Goal: Obtain resource: Obtain resource

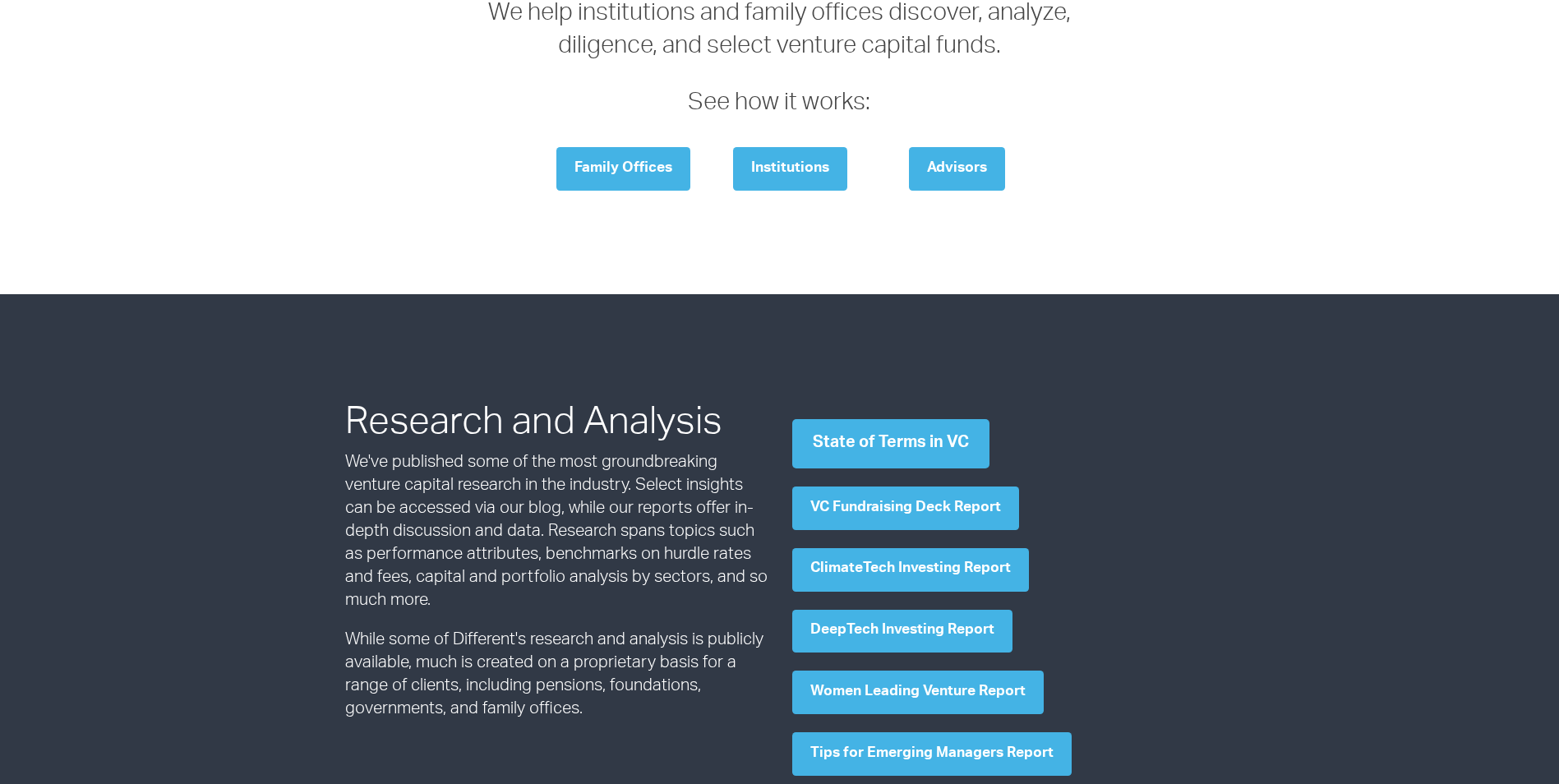
scroll to position [246, 0]
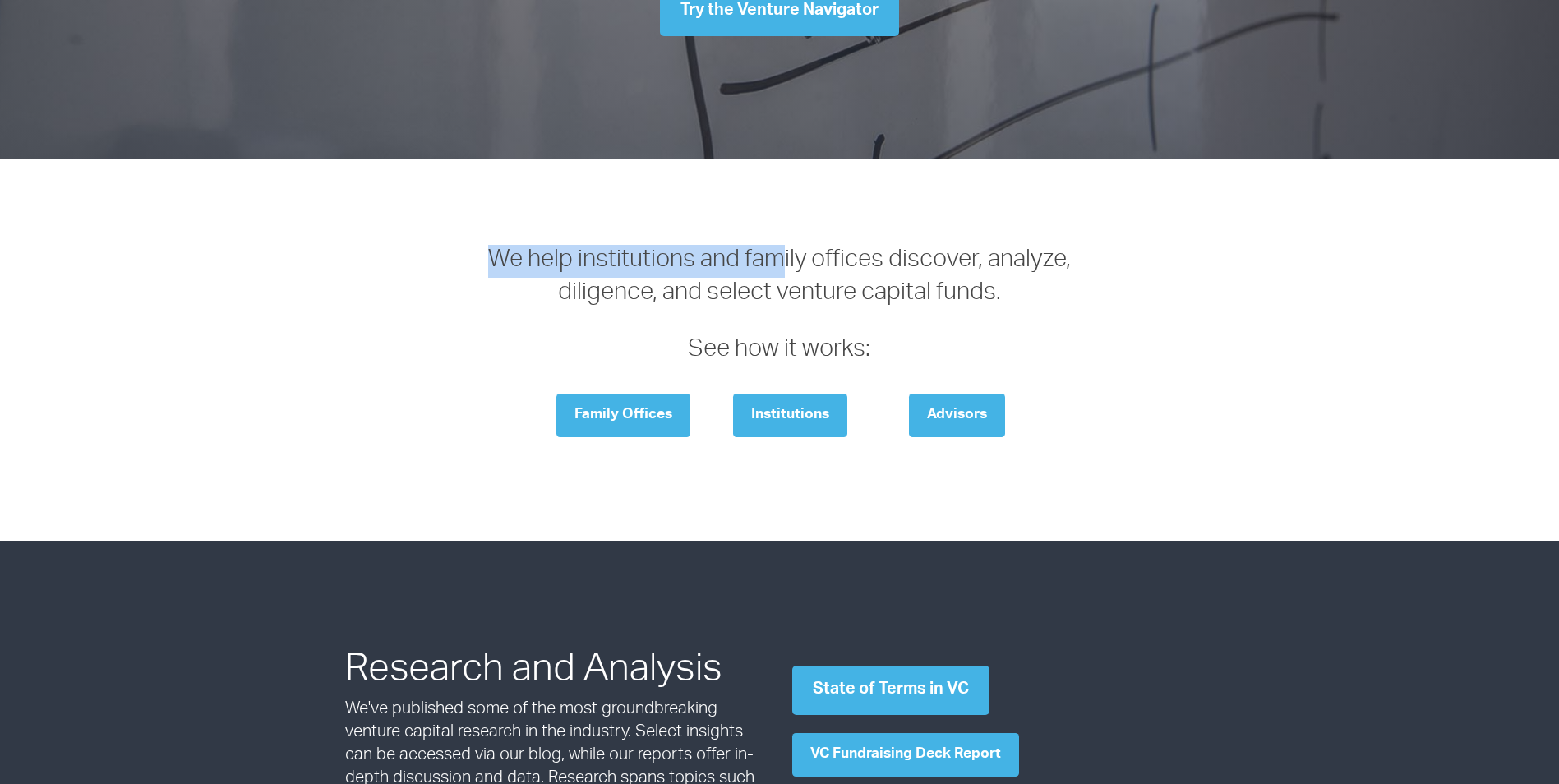
drag, startPoint x: 481, startPoint y: 266, endPoint x: 821, endPoint y: 266, distance: 340.0
click at [821, 266] on div "We help institutions and family offices discover, analyze, diligence, and selec…" at bounding box center [779, 350] width 614 height 211
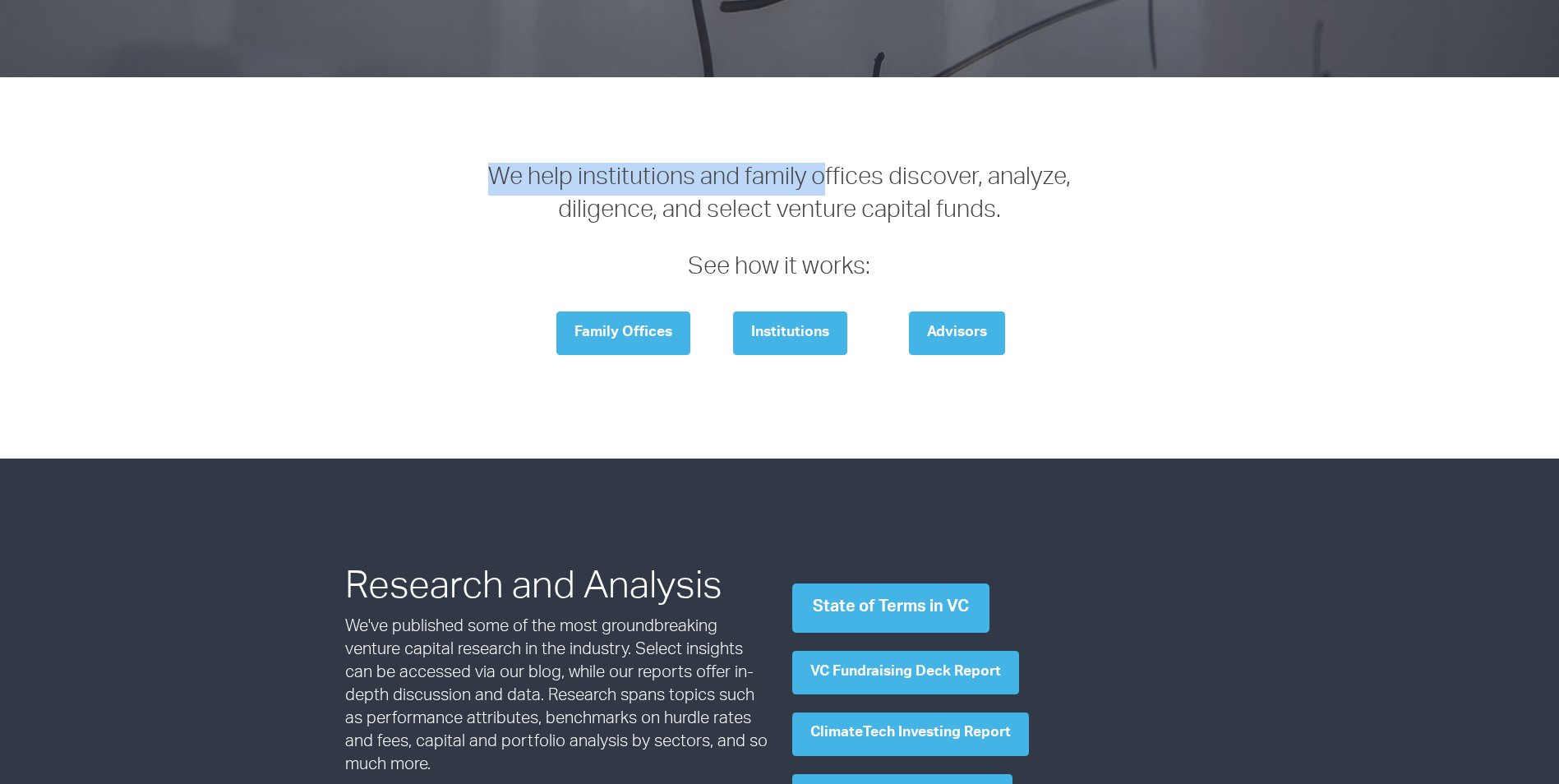
scroll to position [575, 0]
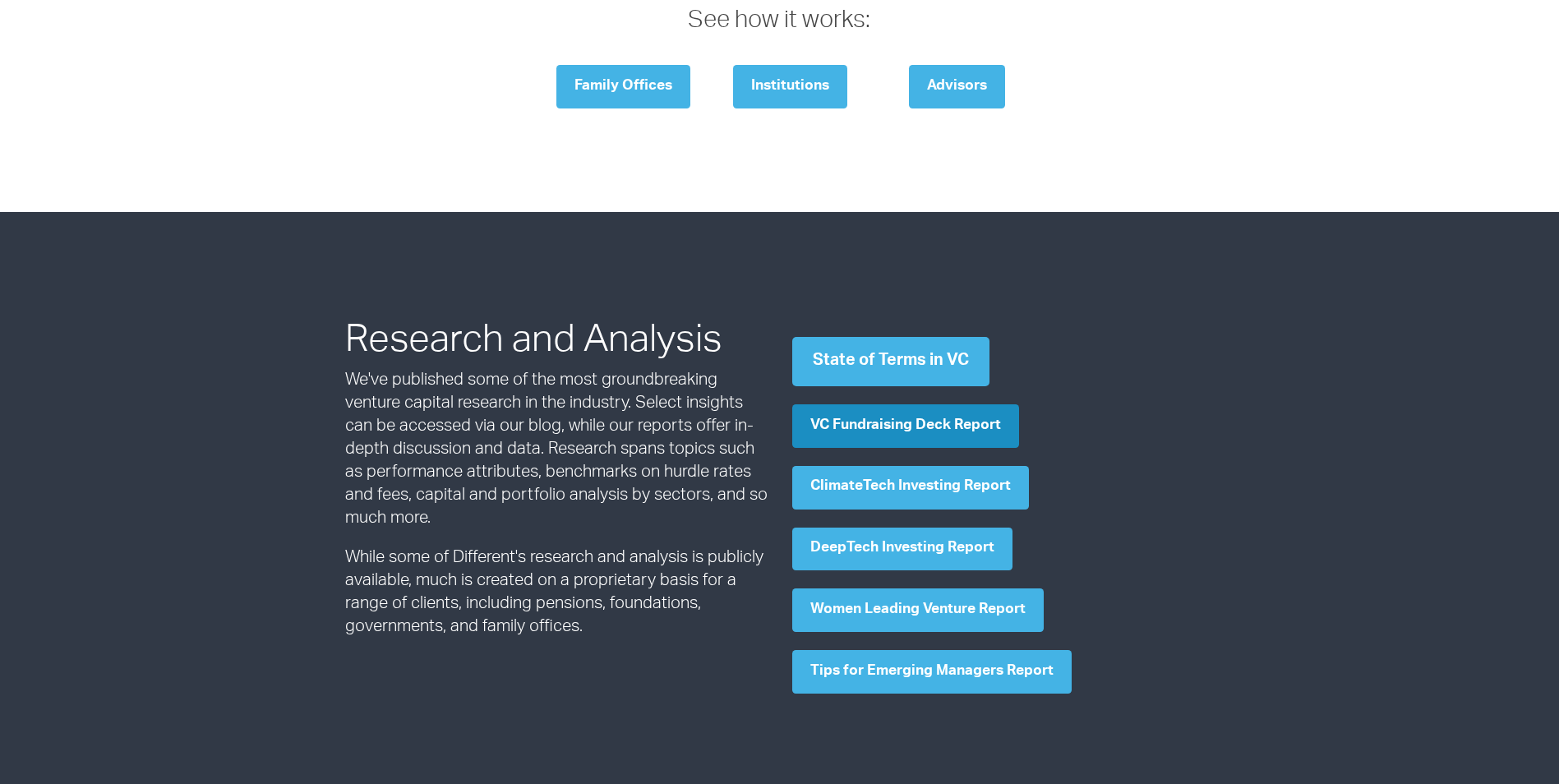
click at [872, 423] on link "VC Fundraising Deck Report" at bounding box center [906, 425] width 227 height 43
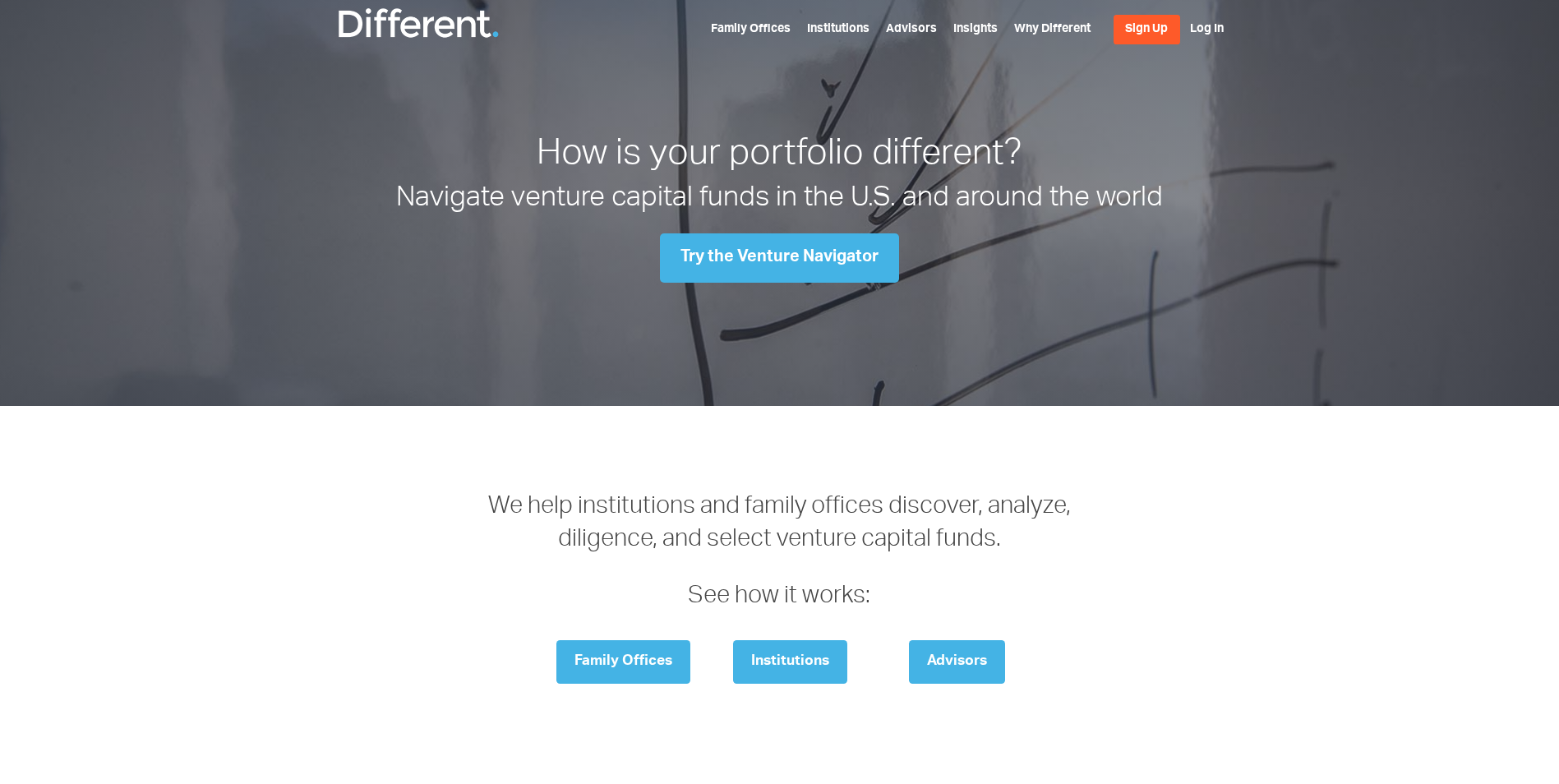
scroll to position [493, 0]
